Goal: Task Accomplishment & Management: Manage account settings

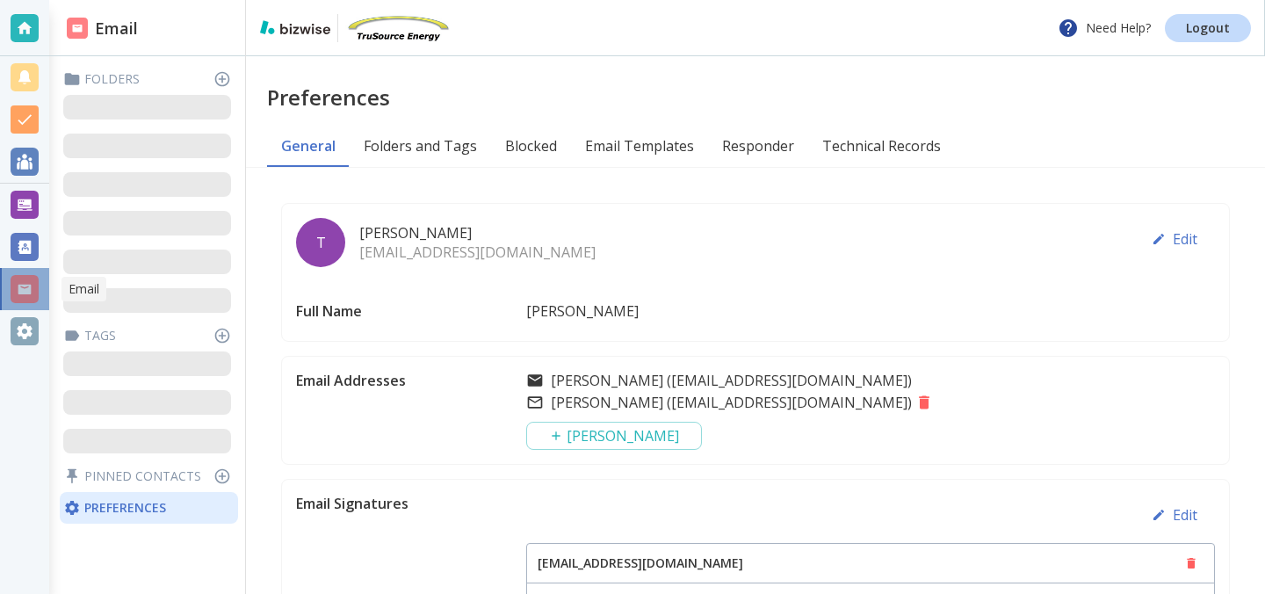
click at [25, 301] on div at bounding box center [25, 289] width 28 height 28
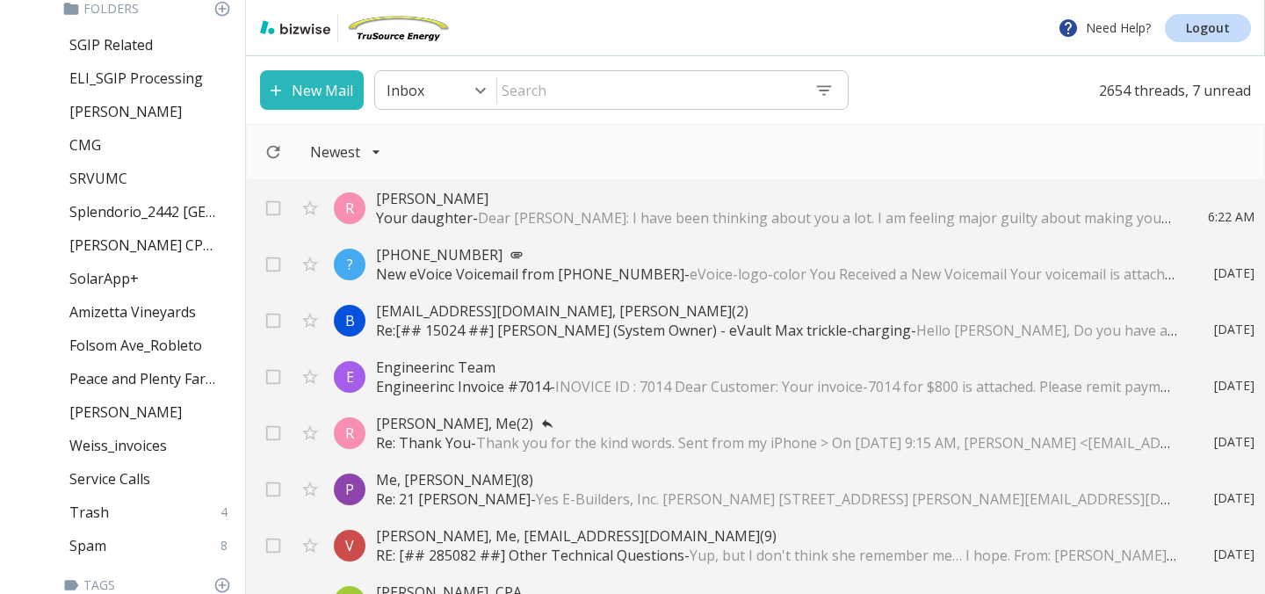
scroll to position [703, 0]
click at [112, 416] on p "[PERSON_NAME]" at bounding box center [125, 410] width 112 height 19
type input "44"
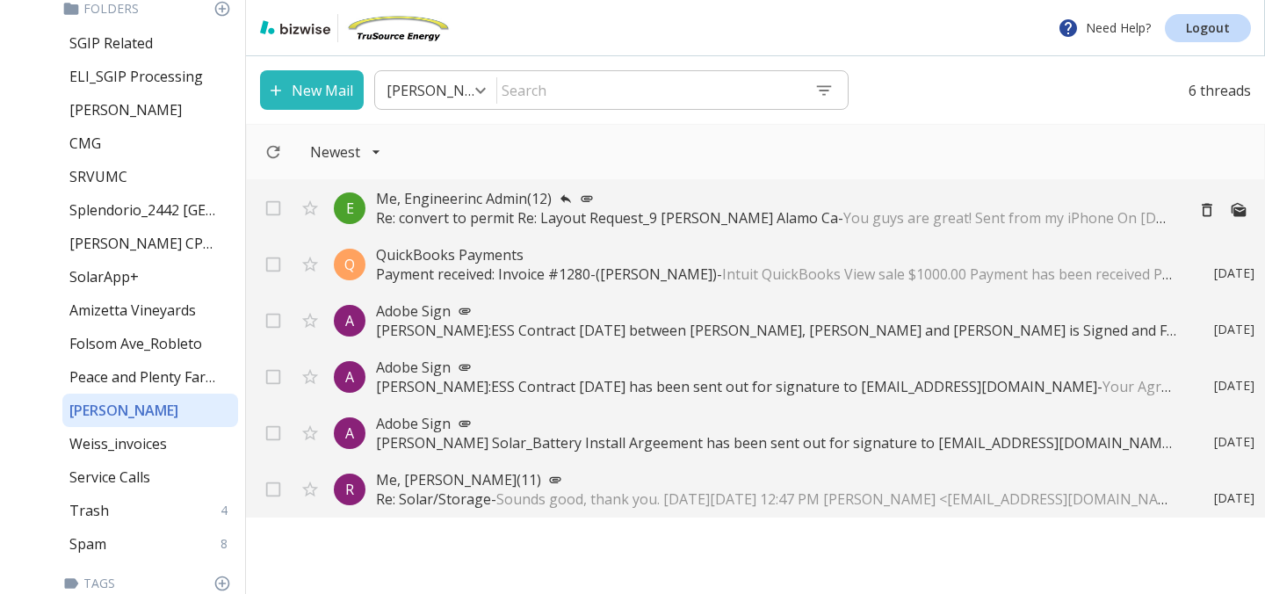
click at [450, 213] on p "Re: convert to permit Re: Layout Request_9 Tracy Ct Alamo Ca - You guys are gre…" at bounding box center [773, 217] width 794 height 19
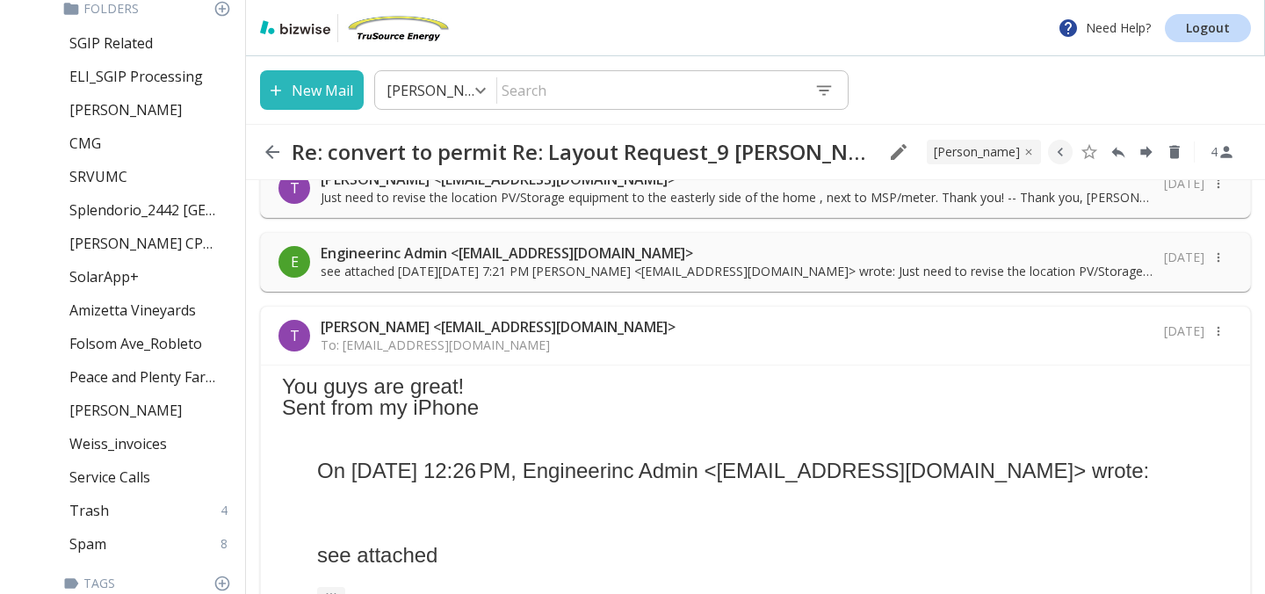
scroll to position [693, 0]
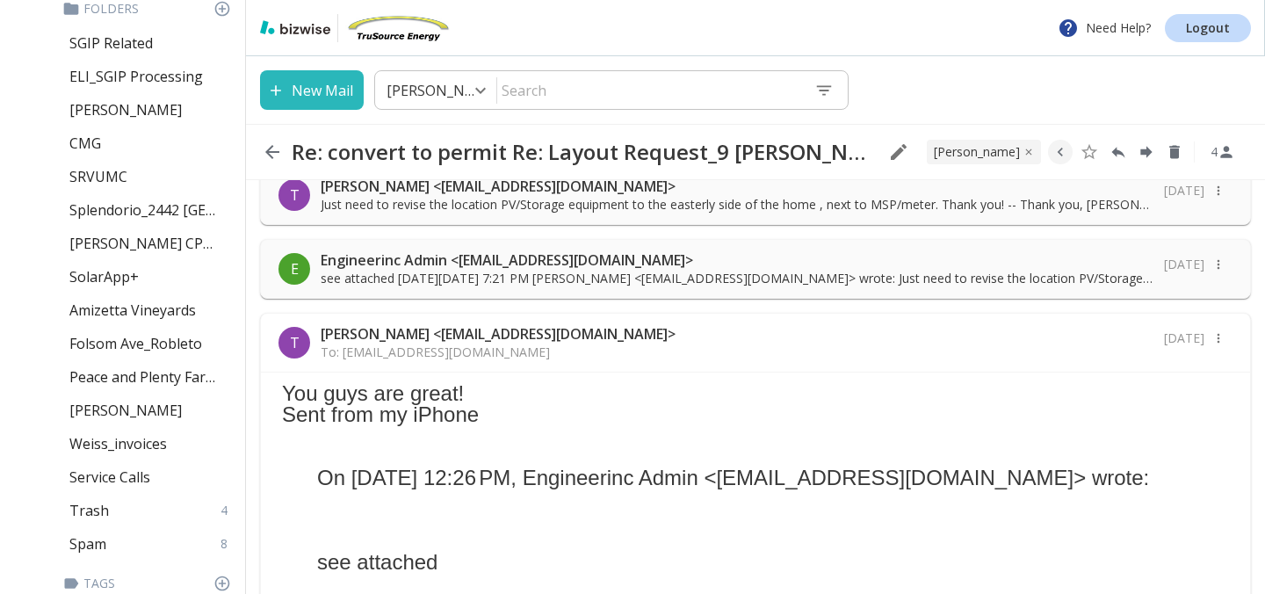
click at [438, 252] on p "Engineerinc Admin <admin@engineerinc.io>" at bounding box center [737, 259] width 833 height 19
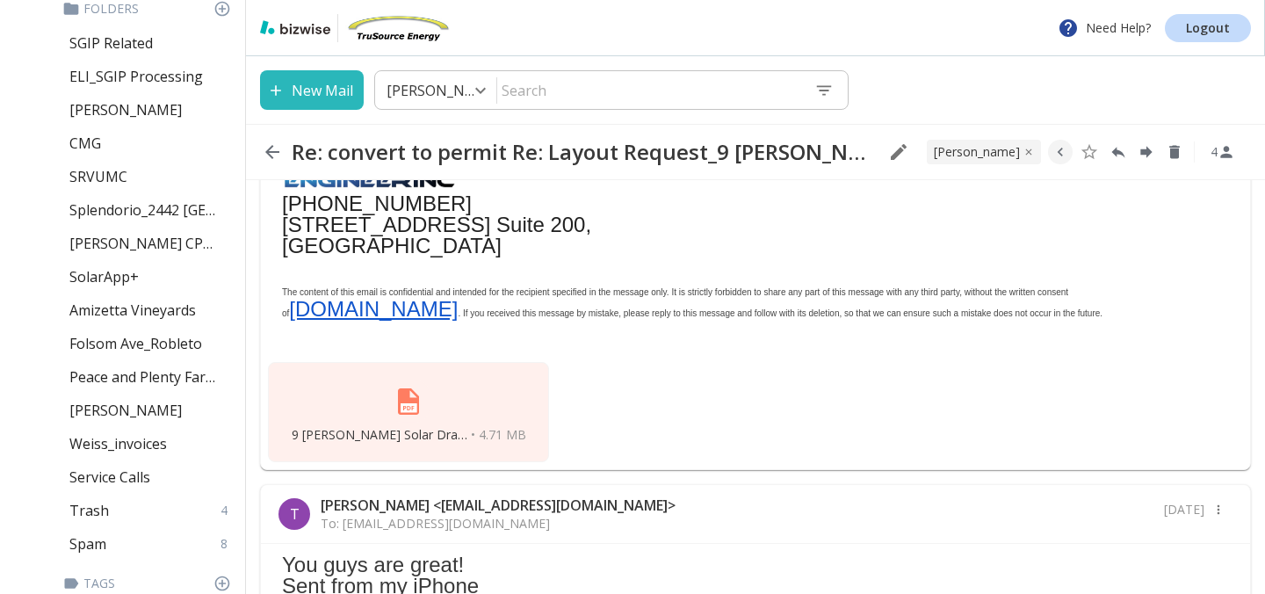
scroll to position [1187, 0]
click at [404, 395] on img at bounding box center [409, 401] width 42 height 42
